Goal: Information Seeking & Learning: Learn about a topic

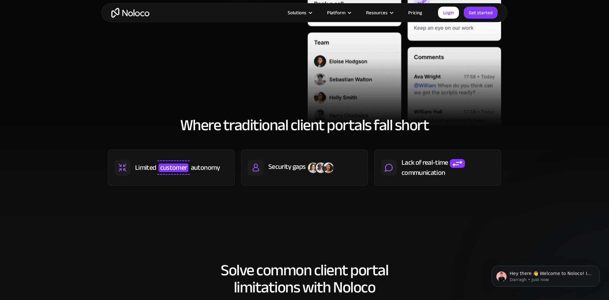
scroll to position [226, 0]
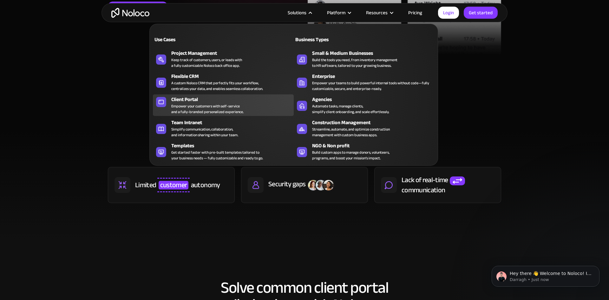
click at [200, 101] on div "Client Portal" at bounding box center [233, 100] width 125 height 8
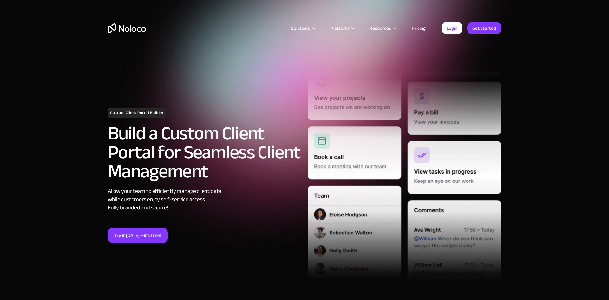
click at [417, 26] on link "Pricing" at bounding box center [418, 28] width 30 height 8
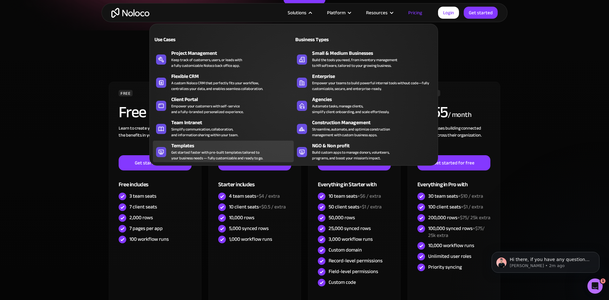
click at [204, 145] on div "Templates" at bounding box center [233, 146] width 125 height 8
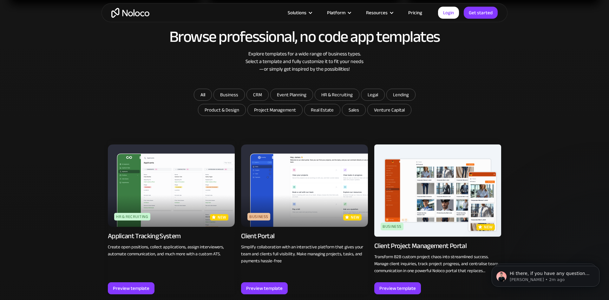
click at [299, 208] on img at bounding box center [304, 186] width 127 height 82
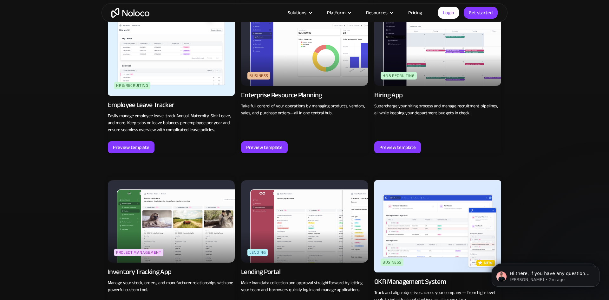
scroll to position [905, 0]
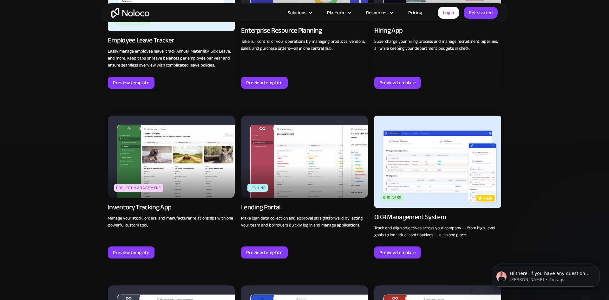
click at [437, 186] on img at bounding box center [437, 162] width 127 height 92
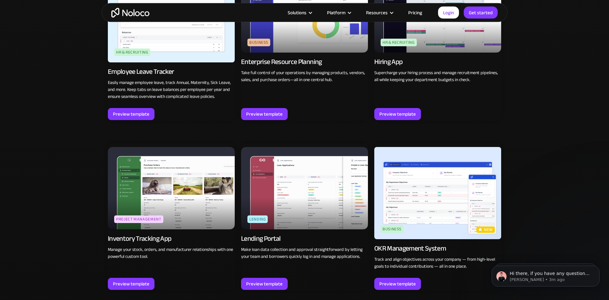
scroll to position [855, 0]
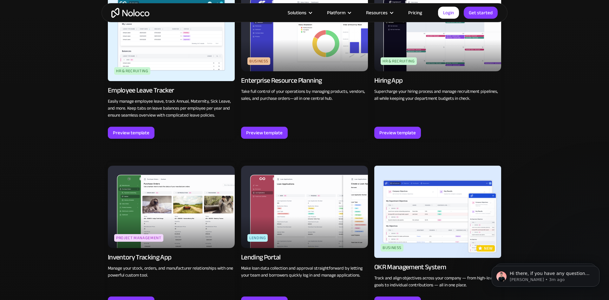
click at [184, 166] on img at bounding box center [171, 207] width 127 height 82
